Goal: Task Accomplishment & Management: Complete application form

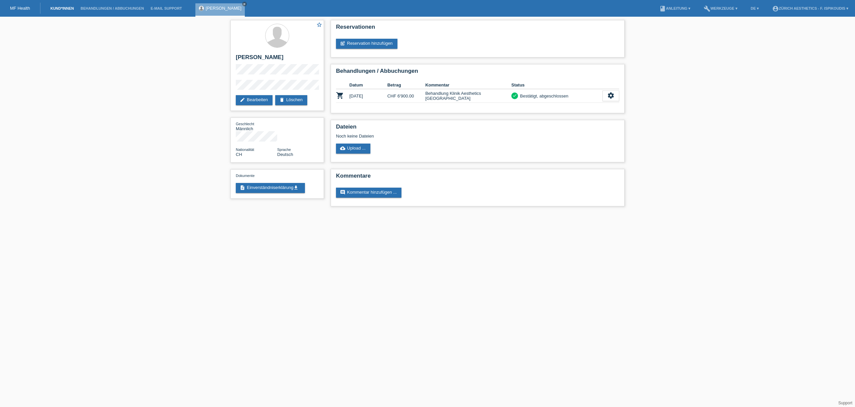
click at [67, 8] on link "Kund*innen" at bounding box center [62, 8] width 30 height 4
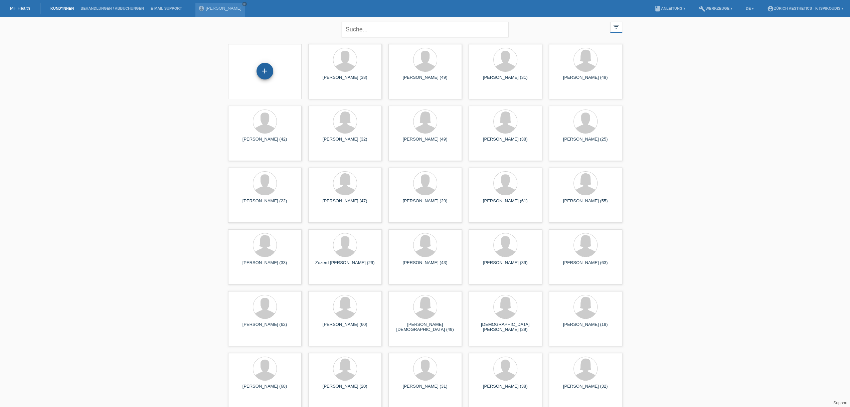
click at [261, 69] on div "+" at bounding box center [264, 71] width 17 height 17
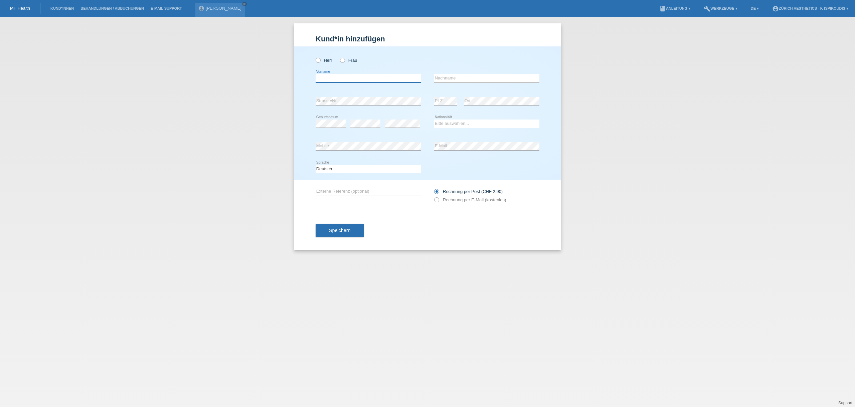
drag, startPoint x: 387, startPoint y: 79, endPoint x: 368, endPoint y: 75, distance: 19.7
click at [385, 79] on input "text" at bounding box center [368, 78] width 105 height 8
click at [342, 57] on div "Herr Frau" at bounding box center [368, 60] width 105 height 14
drag, startPoint x: 344, startPoint y: 62, endPoint x: 335, endPoint y: 75, distance: 15.4
click at [344, 62] on label "Frau" at bounding box center [348, 60] width 17 height 5
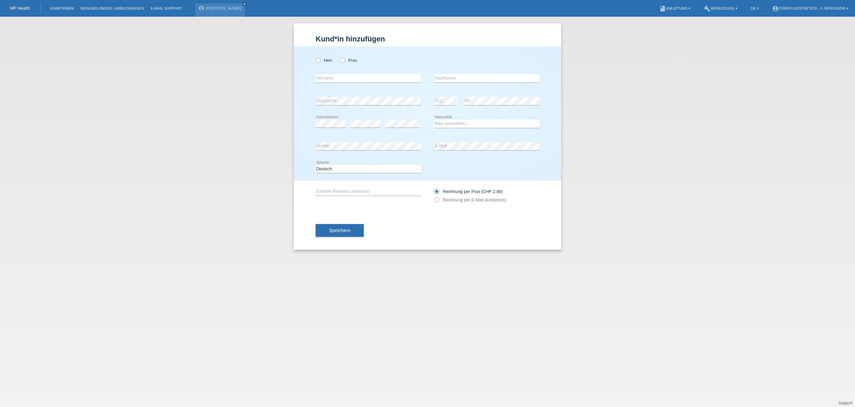
click at [344, 62] on input "Frau" at bounding box center [342, 60] width 4 height 4
radio input "true"
click at [335, 75] on input "text" at bounding box center [368, 78] width 105 height 8
click at [335, 76] on input "Pierin" at bounding box center [368, 78] width 105 height 8
type input "Pierina"
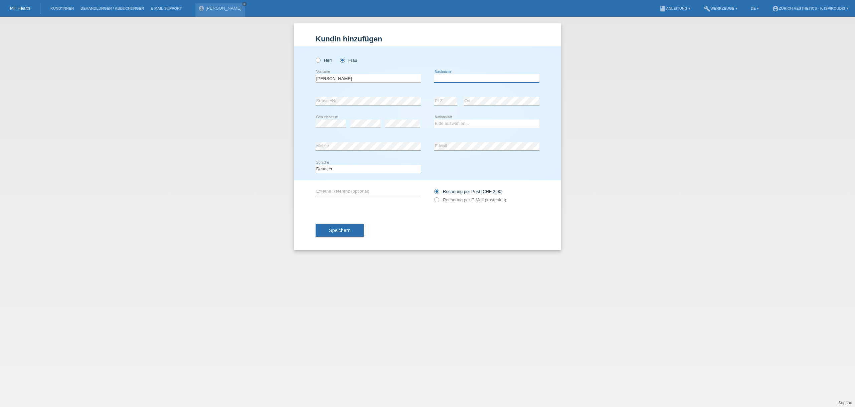
click at [467, 78] on input "text" at bounding box center [486, 78] width 105 height 8
click at [455, 82] on icon at bounding box center [486, 82] width 105 height 0
click at [455, 75] on input "text" at bounding box center [486, 78] width 105 height 8
type input "Valentini"
click at [310, 119] on div "Herr Frau Pierina error Vorname C" at bounding box center [427, 113] width 267 height 134
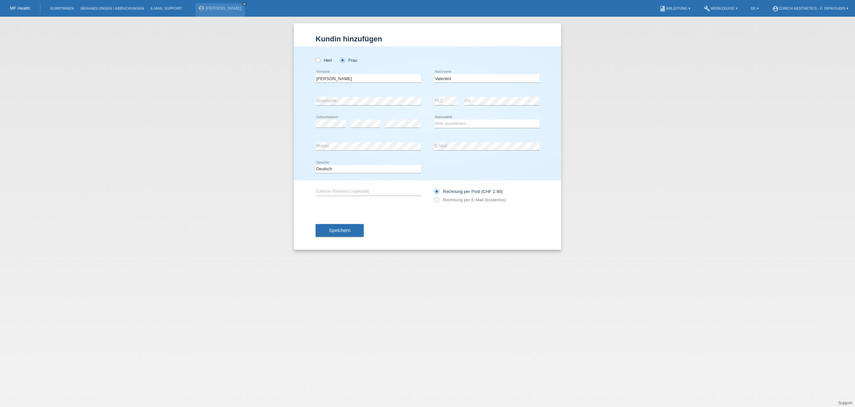
click at [342, 112] on div "error Strasse/Nr." at bounding box center [368, 101] width 105 height 23
click at [463, 124] on select "Bitte auswählen... Schweiz Deutschland Liechtenstein Österreich ------------ Af…" at bounding box center [486, 124] width 105 height 8
select select "CH"
click at [434, 120] on select "Bitte auswählen... Schweiz Deutschland Liechtenstein Österreich ------------ Af…" at bounding box center [486, 124] width 105 height 8
click at [339, 150] on icon at bounding box center [368, 150] width 105 height 0
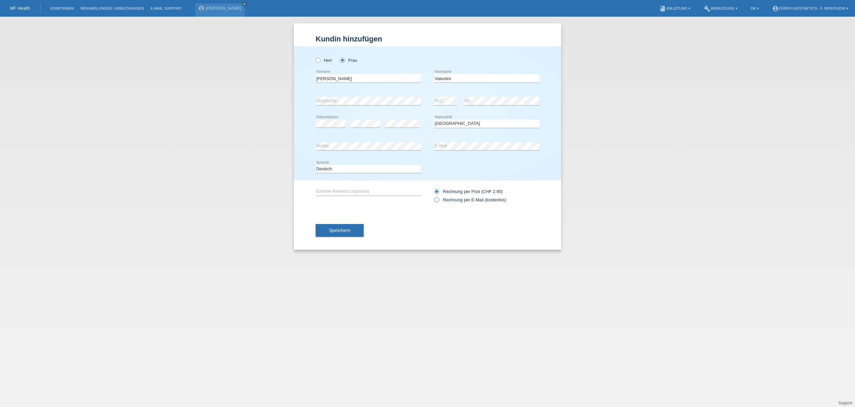
click at [469, 199] on label "Rechnung per E-Mail (kostenlos)" at bounding box center [470, 199] width 72 height 5
click at [438, 199] on input "Rechnung per E-Mail (kostenlos)" at bounding box center [436, 201] width 4 height 8
radio input "true"
click at [352, 225] on button "Speichern" at bounding box center [340, 230] width 48 height 13
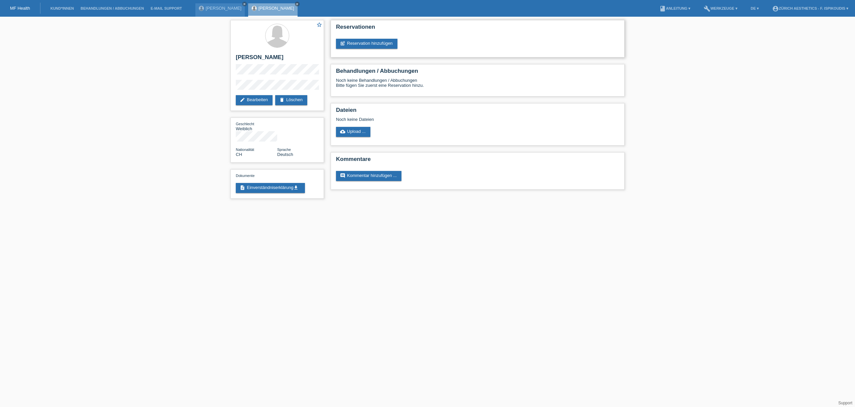
click at [379, 38] on div "Reservationen post_add Reservation hinzufügen" at bounding box center [478, 38] width 294 height 37
click at [379, 45] on link "post_add Reservation hinzufügen" at bounding box center [366, 44] width 61 height 10
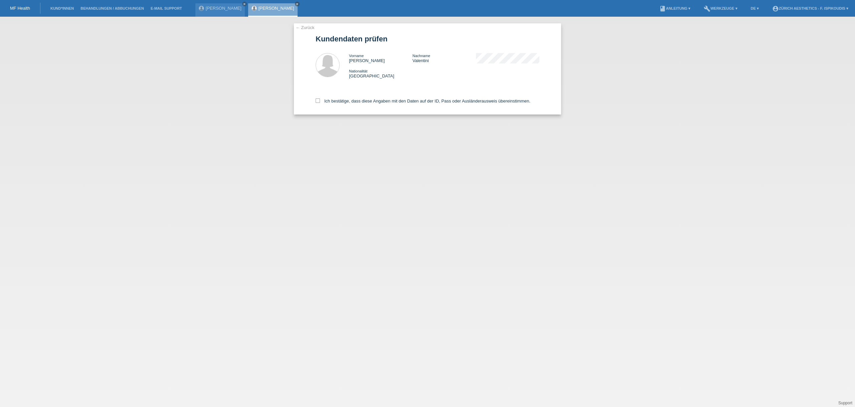
click at [343, 94] on div "Ich bestätige, dass diese Angaben mit den Daten auf der ID, Pass oder Ausländer…" at bounding box center [428, 99] width 224 height 29
click at [344, 100] on label "Ich bestätige, dass diese Angaben mit den Daten auf der ID, Pass oder Ausländer…" at bounding box center [423, 101] width 215 height 5
click at [320, 101] on label "Ich bestätige, dass diese Angaben mit den Daten auf der ID, Pass oder Ausländer…" at bounding box center [423, 101] width 215 height 5
click at [320, 101] on input "Ich bestätige, dass diese Angaben mit den Daten auf der ID, Pass oder Ausländer…" at bounding box center [318, 101] width 4 height 4
checkbox input "true"
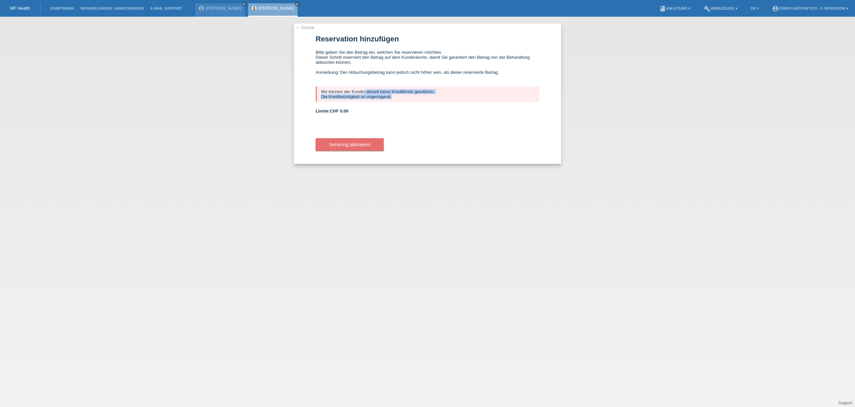
drag, startPoint x: 395, startPoint y: 96, endPoint x: 308, endPoint y: 93, distance: 87.2
click at [308, 93] on div "← Zurück Reservation hinzufügen Bitte geben Sie den Betrag ein, welchen Sie res…" at bounding box center [427, 93] width 267 height 141
click at [367, 94] on div "Wir können der Kundin aktuell keine Kreditlimite gewähren. Die Kreditwürdigkeit…" at bounding box center [428, 93] width 224 height 15
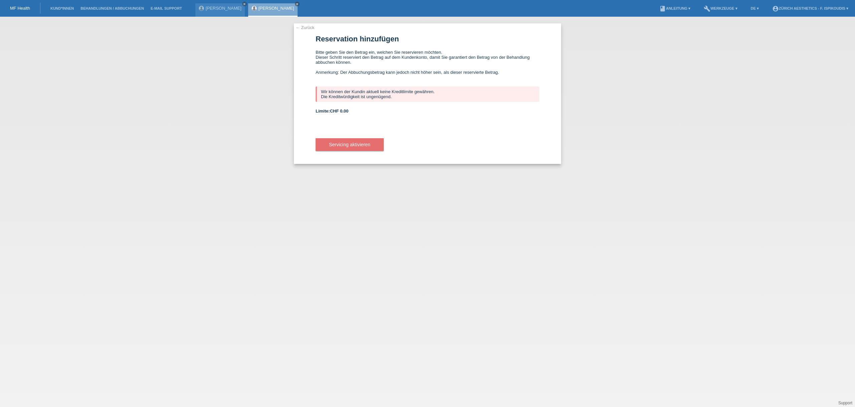
click at [390, 96] on div "Wir können der Kundin aktuell keine Kreditlimite gewähren. Die Kreditwürdigkeit…" at bounding box center [428, 93] width 224 height 15
click at [391, 96] on div "Wir können der Kundin aktuell keine Kreditlimite gewähren. Die Kreditwürdigkeit…" at bounding box center [428, 93] width 224 height 15
click at [393, 98] on div "Wir können der Kundin aktuell keine Kreditlimite gewähren. Die Kreditwürdigkeit…" at bounding box center [428, 93] width 224 height 15
click at [399, 96] on div "Wir können der Kundin aktuell keine Kreditlimite gewähren. Die Kreditwürdigkeit…" at bounding box center [428, 93] width 224 height 15
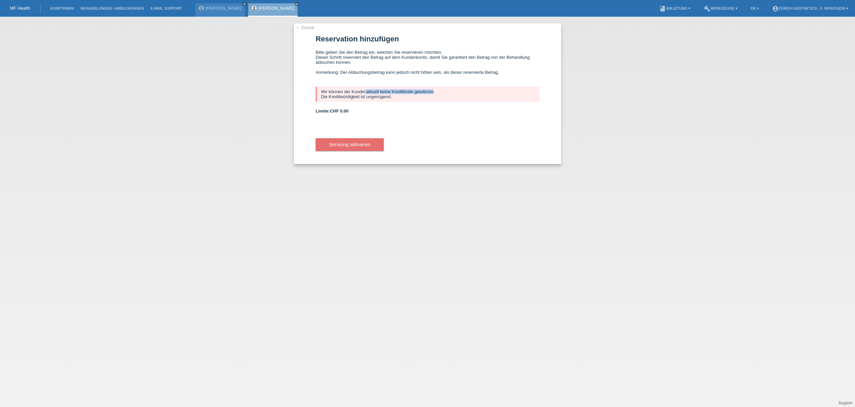
drag, startPoint x: 392, startPoint y: 94, endPoint x: 320, endPoint y: 93, distance: 72.8
click at [320, 93] on div "Wir können der Kundin aktuell keine Kreditlimite gewähren. Die Kreditwürdigkeit…" at bounding box center [428, 93] width 224 height 15
drag, startPoint x: 399, startPoint y: 100, endPoint x: 284, endPoint y: 14, distance: 142.8
click at [398, 100] on div "Wir können der Kundin aktuell keine Kreditlimite gewähren. Die Kreditwürdigkeit…" at bounding box center [428, 93] width 224 height 15
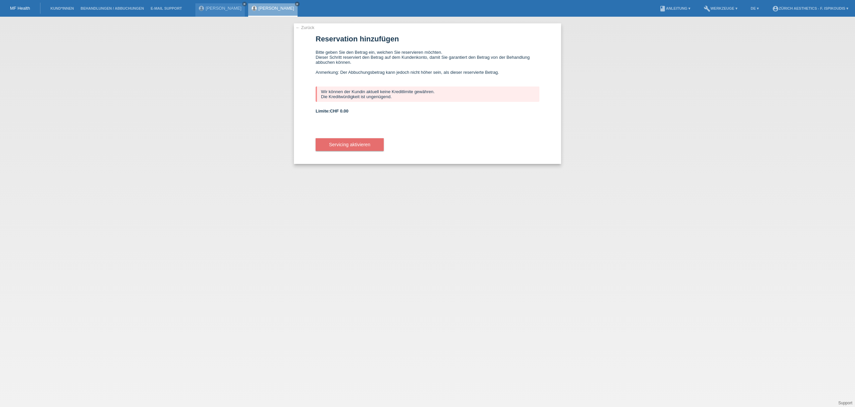
click at [312, 26] on link "← Zurück" at bounding box center [305, 27] width 19 height 5
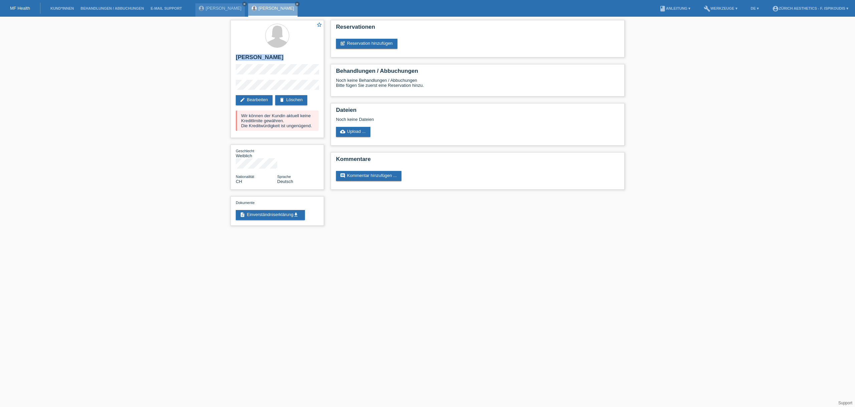
click at [228, 62] on div "star_border [PERSON_NAME] edit Bearbeiten delete Löschen Wir können der Kundin …" at bounding box center [277, 125] width 100 height 216
click at [236, 60] on h2 "[PERSON_NAME]" at bounding box center [277, 59] width 83 height 10
click at [237, 59] on h2 "[PERSON_NAME]" at bounding box center [277, 59] width 83 height 10
click at [234, 58] on div "star_border [PERSON_NAME] edit Bearbeiten delete Löschen Wir können der Kundin …" at bounding box center [276, 79] width 93 height 118
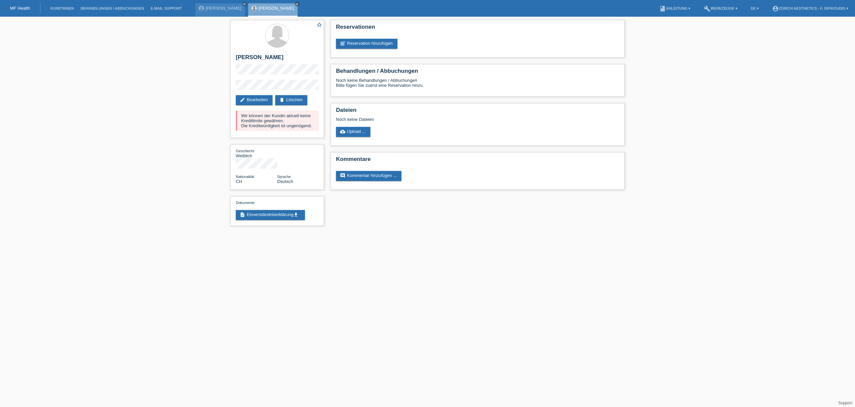
click at [578, 232] on html "MF Health Kund*innen Behandlungen / Abbuchungen E-Mail Support [PERSON_NAME] cl…" at bounding box center [427, 116] width 855 height 232
click at [251, 66] on div "star_border [PERSON_NAME] edit Bearbeiten delete Löschen Wir können der Kundin …" at bounding box center [276, 79] width 93 height 118
